Goal: Transaction & Acquisition: Book appointment/travel/reservation

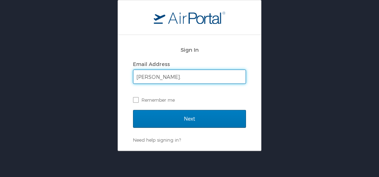
type input "[PERSON_NAME][EMAIL_ADDRESS][PERSON_NAME][DOMAIN_NAME]"
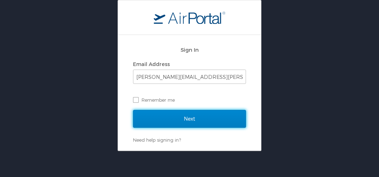
click at [203, 124] on input "Next" at bounding box center [189, 119] width 113 height 18
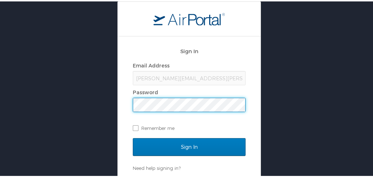
click at [133, 137] on input "Sign In" at bounding box center [189, 146] width 113 height 18
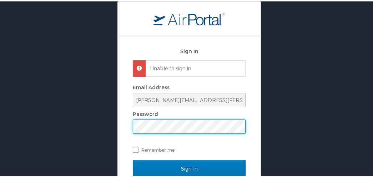
click at [133, 159] on input "Sign In" at bounding box center [189, 168] width 113 height 18
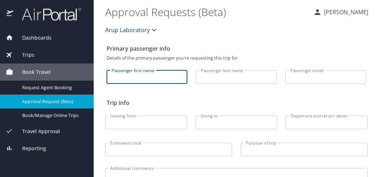
click at [146, 81] on input "Passenger first name" at bounding box center [146, 77] width 81 height 14
type input "Jamie"
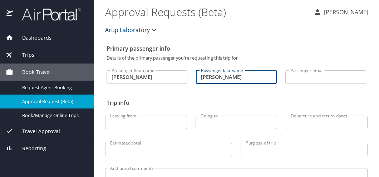
type input "Lewis"
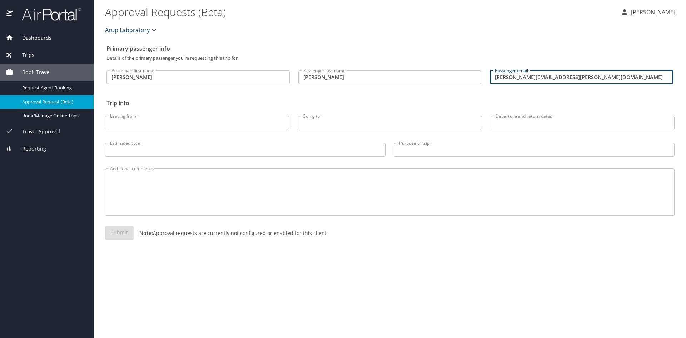
type input "[PERSON_NAME][EMAIL_ADDRESS][PERSON_NAME][DOMAIN_NAME]"
click at [204, 119] on input "Leaving from" at bounding box center [197, 123] width 184 height 14
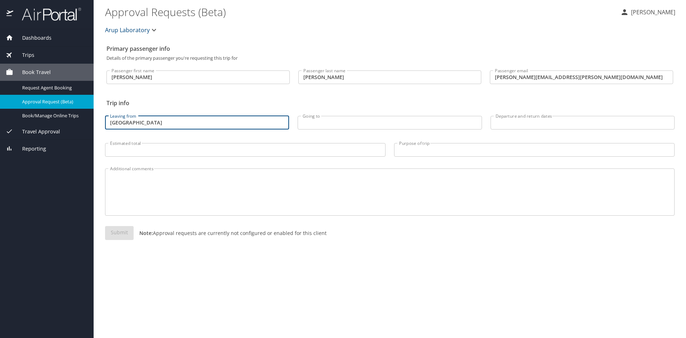
type input "salt lake city"
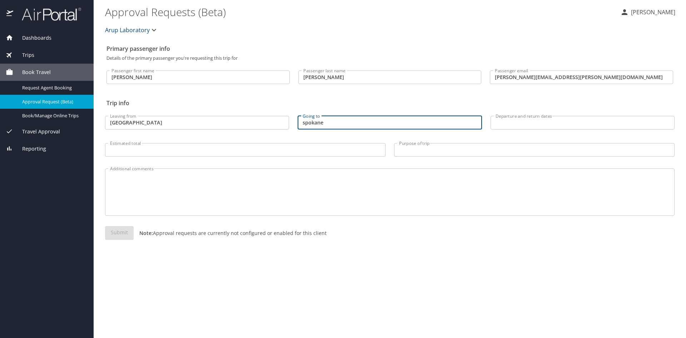
type input "spokane"
click at [35, 72] on span "Book Travel" at bounding box center [32, 72] width 38 height 8
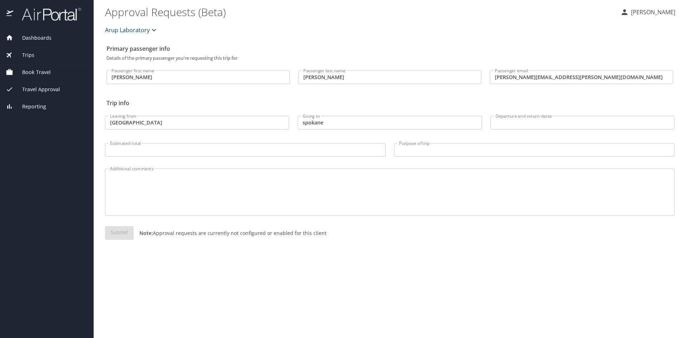
click at [29, 57] on span "Trips" at bounding box center [23, 55] width 21 height 8
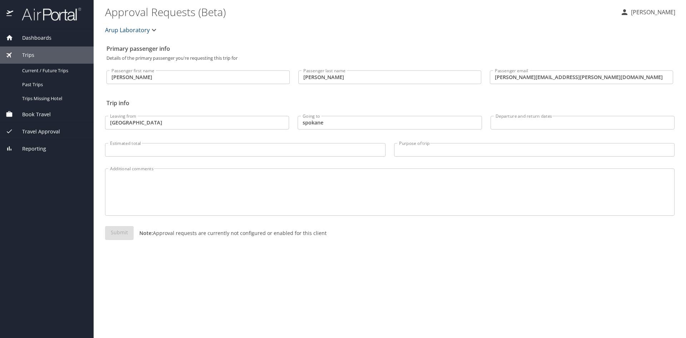
click at [29, 57] on span "Trips" at bounding box center [23, 55] width 21 height 8
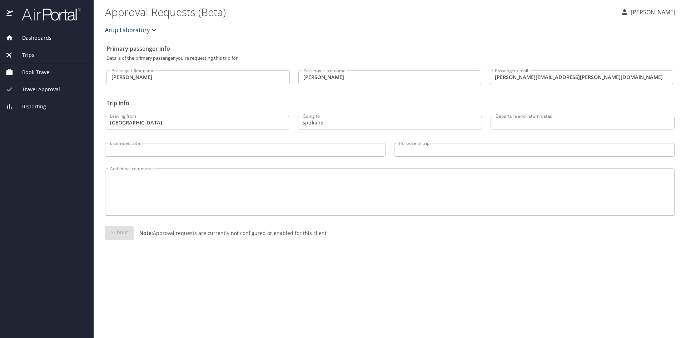
click at [33, 75] on span "Book Travel" at bounding box center [32, 72] width 38 height 8
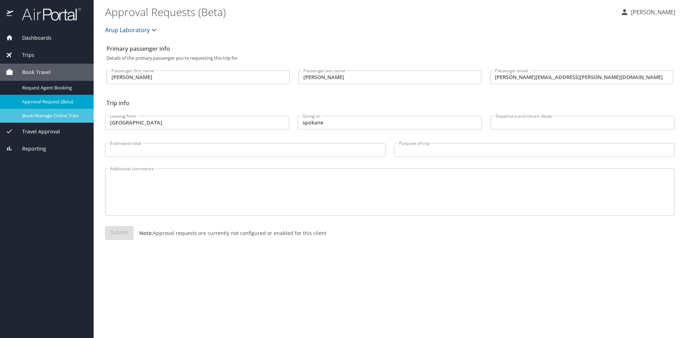
click at [39, 114] on span "Book/Manage Online Trips" at bounding box center [53, 115] width 63 height 7
